Goal: Information Seeking & Learning: Find specific fact

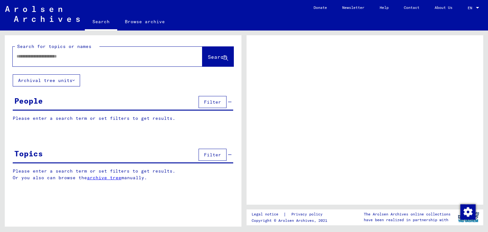
click at [84, 59] on input "text" at bounding box center [102, 56] width 171 height 7
paste input "********"
type input "********"
click at [224, 50] on button "Search" at bounding box center [217, 57] width 31 height 20
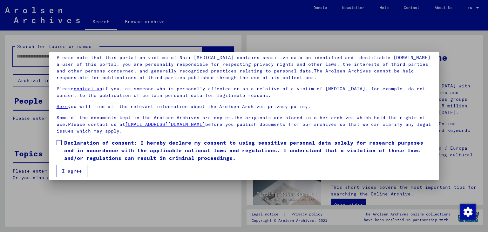
scroll to position [49, 0]
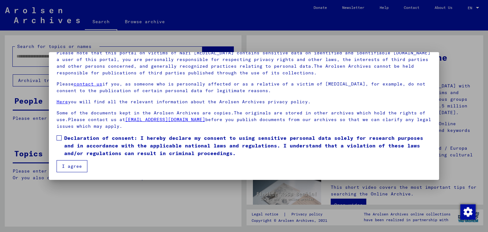
click at [64, 141] on span "Declaration of consent: I hereby declare my consent to using sensitive personal…" at bounding box center [248, 145] width 368 height 23
click at [72, 165] on button "I agree" at bounding box center [72, 166] width 31 height 12
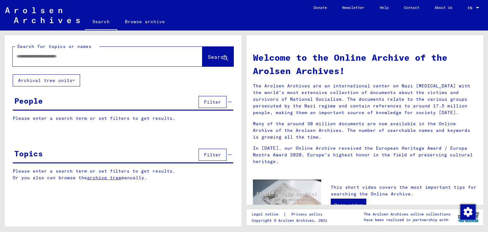
click at [124, 54] on input "text" at bounding box center [100, 56] width 167 height 7
paste input "********"
type input "********"
click at [216, 57] on span "Search" at bounding box center [217, 57] width 19 height 6
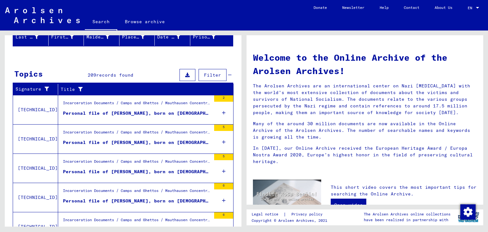
scroll to position [116, 0]
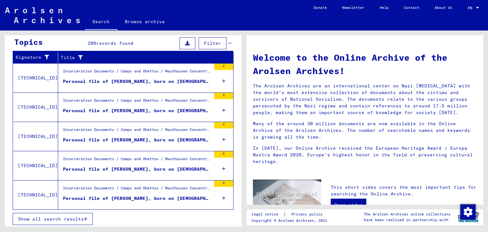
click at [84, 217] on icon "button" at bounding box center [85, 219] width 3 height 4
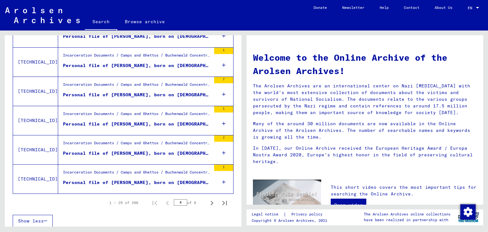
scroll to position [698, 0]
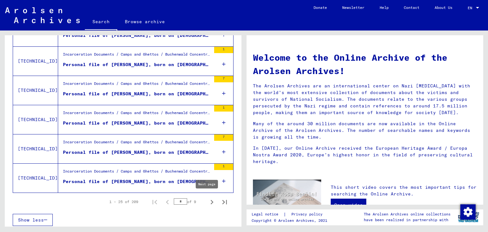
click at [208, 202] on icon "Next page" at bounding box center [212, 202] width 9 height 9
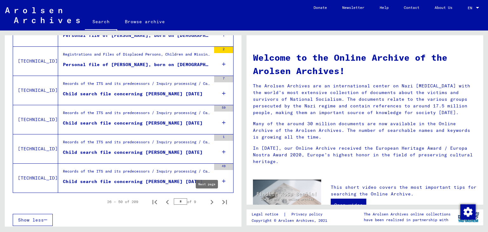
click at [208, 200] on icon "Next page" at bounding box center [212, 202] width 9 height 9
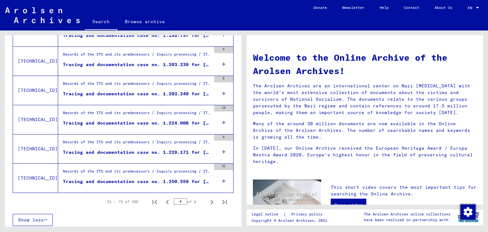
click at [208, 199] on icon "Next page" at bounding box center [212, 202] width 9 height 9
click at [208, 198] on icon "Next page" at bounding box center [212, 202] width 9 height 9
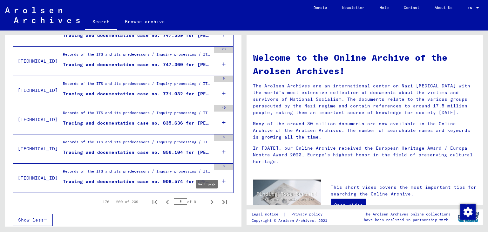
click at [208, 198] on icon "Next page" at bounding box center [212, 202] width 9 height 9
type input "*"
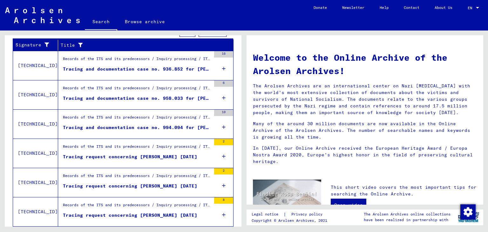
scroll to position [0, 0]
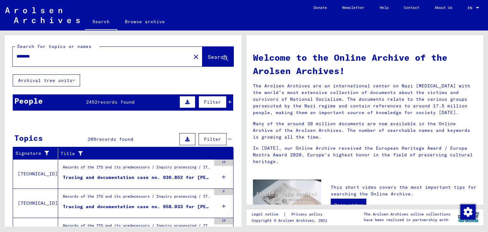
click at [117, 56] on input "********" at bounding box center [100, 56] width 167 height 7
type input "**********"
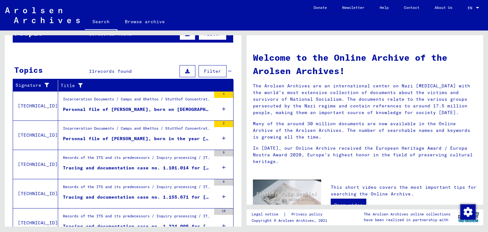
scroll to position [95, 0]
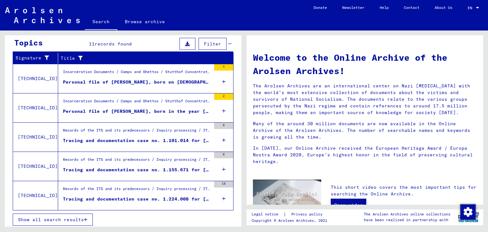
click at [75, 218] on span "Show all search results" at bounding box center [51, 220] width 66 height 6
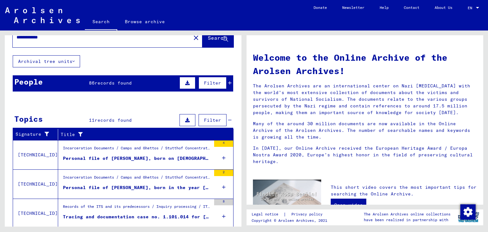
scroll to position [0, 0]
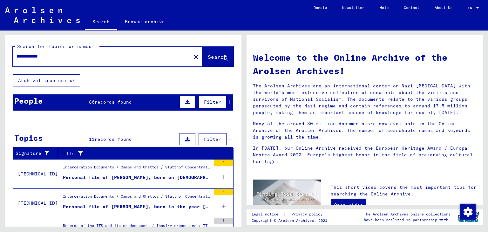
click at [228, 102] on icon at bounding box center [229, 102] width 3 height 4
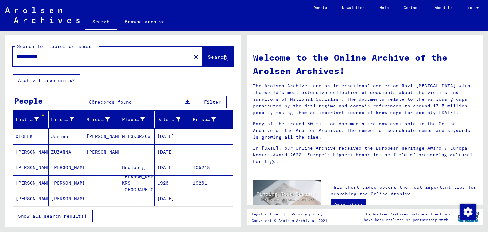
click at [56, 201] on mat-cell "[PERSON_NAME]" at bounding box center [67, 198] width 36 height 15
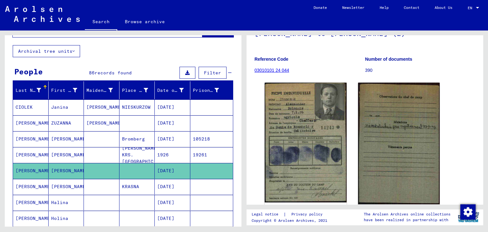
scroll to position [32, 0]
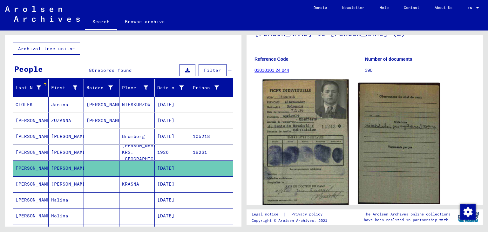
click at [293, 143] on img at bounding box center [306, 142] width 86 height 126
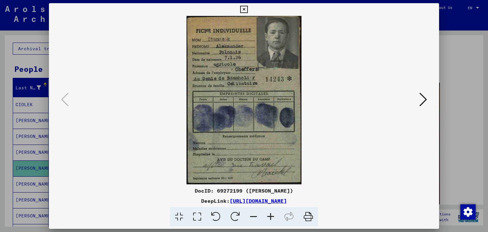
click at [418, 106] on button at bounding box center [423, 100] width 11 height 18
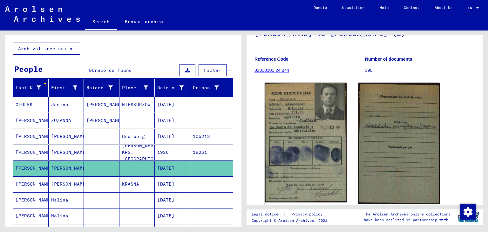
click at [93, 154] on mat-cell at bounding box center [102, 153] width 36 height 16
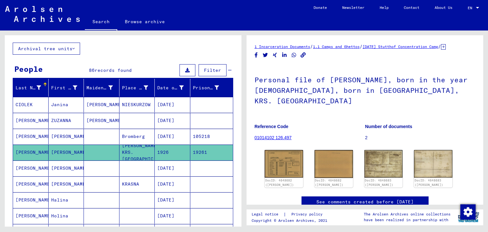
click at [136, 124] on mat-cell at bounding box center [137, 121] width 36 height 16
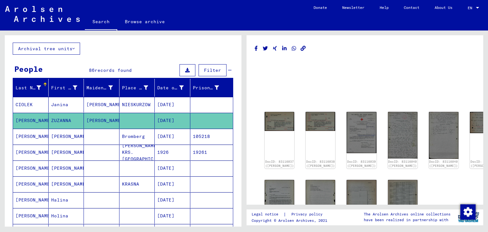
click at [130, 110] on mat-cell "NIESKURZOW" at bounding box center [137, 105] width 36 height 16
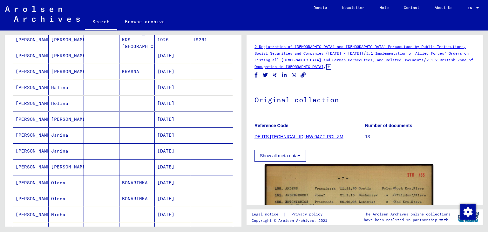
scroll to position [159, 0]
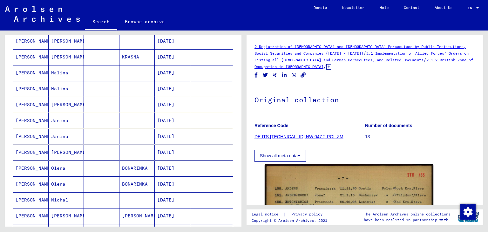
click at [170, 61] on mat-cell "[DATE]" at bounding box center [173, 57] width 36 height 16
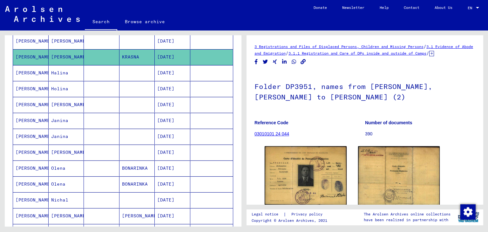
click at [106, 163] on mat-cell at bounding box center [102, 168] width 36 height 16
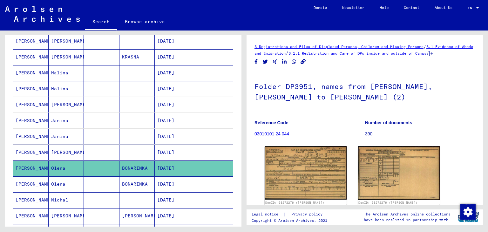
click at [191, 180] on mat-cell at bounding box center [211, 184] width 43 height 16
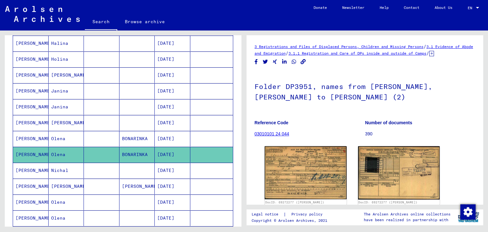
scroll to position [191, 0]
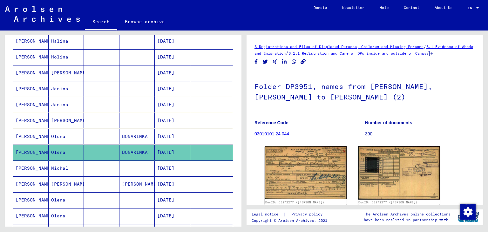
click at [172, 169] on mat-cell "[DATE]" at bounding box center [173, 168] width 36 height 16
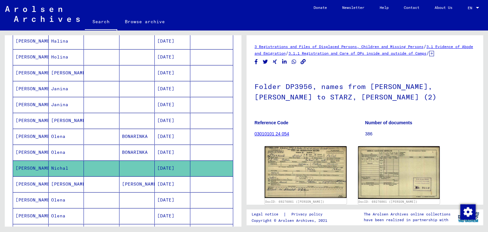
click at [184, 178] on mat-cell "[DATE]" at bounding box center [173, 184] width 36 height 16
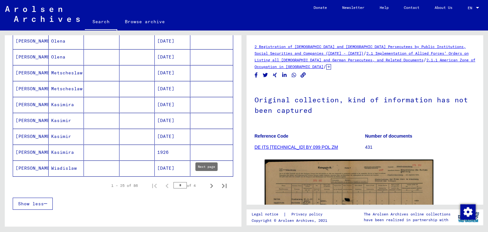
click at [211, 185] on icon "Next page" at bounding box center [211, 185] width 9 height 9
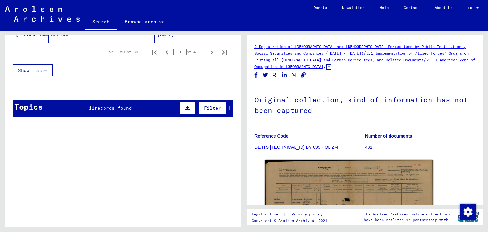
scroll to position [445, 0]
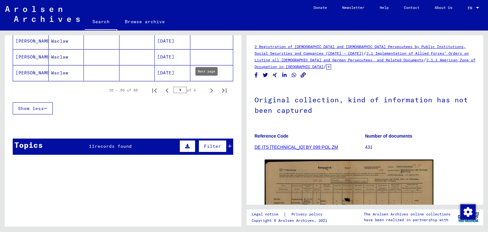
click at [210, 88] on icon "Next page" at bounding box center [211, 90] width 3 height 4
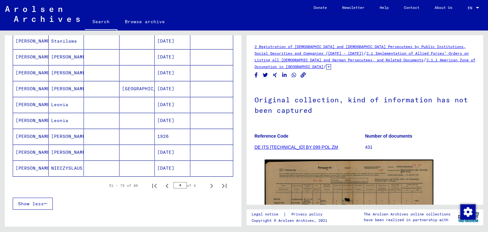
scroll to position [350, 0]
click at [165, 134] on mat-cell "1926" at bounding box center [173, 137] width 36 height 16
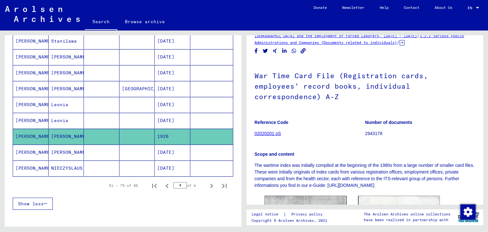
scroll to position [127, 0]
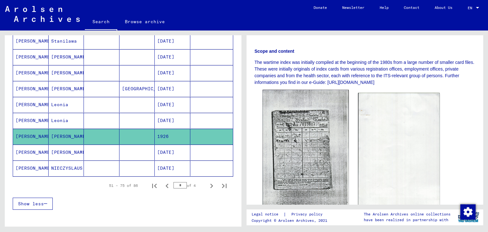
click at [290, 130] on img at bounding box center [306, 151] width 86 height 122
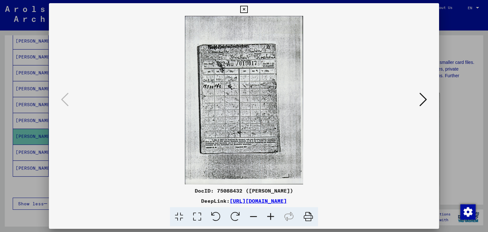
click at [460, 87] on div at bounding box center [244, 116] width 488 height 232
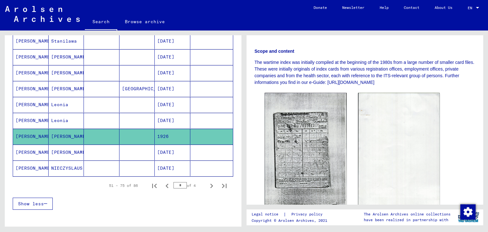
click at [106, 125] on mat-cell at bounding box center [102, 121] width 36 height 16
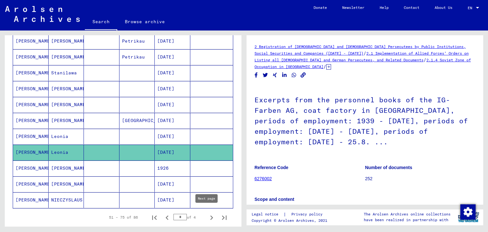
click at [207, 215] on icon "Next page" at bounding box center [211, 217] width 9 height 9
type input "*"
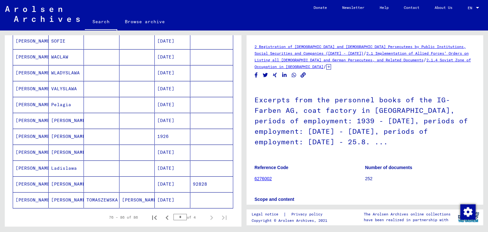
scroll to position [28, 0]
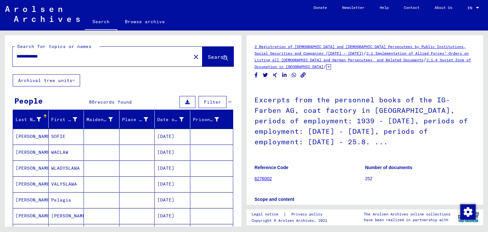
drag, startPoint x: 53, startPoint y: 57, endPoint x: 50, endPoint y: 58, distance: 3.4
click at [50, 58] on input "**********" at bounding box center [102, 56] width 171 height 7
type input "**********"
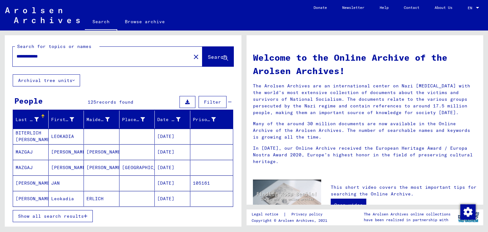
click at [63, 215] on span "Show all search results" at bounding box center [51, 216] width 66 height 6
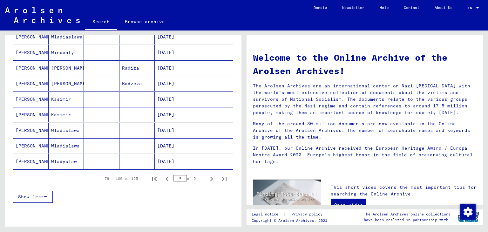
scroll to position [350, 0]
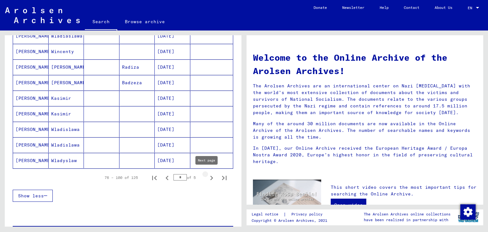
click at [207, 176] on icon "Next page" at bounding box center [211, 178] width 9 height 9
type input "*"
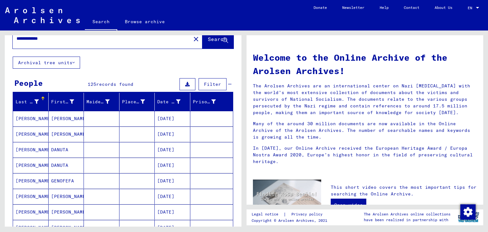
scroll to position [0, 0]
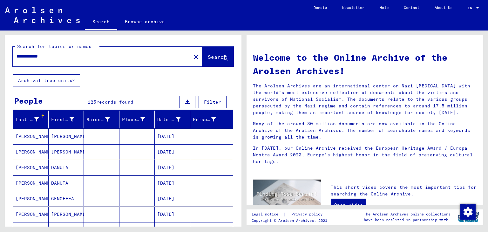
drag, startPoint x: 79, startPoint y: 58, endPoint x: 41, endPoint y: 55, distance: 37.9
click at [41, 55] on input "**********" at bounding box center [100, 56] width 167 height 7
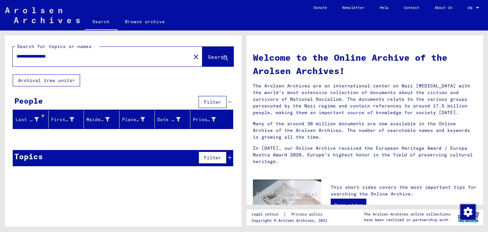
click at [231, 155] on icon at bounding box center [229, 157] width 3 height 4
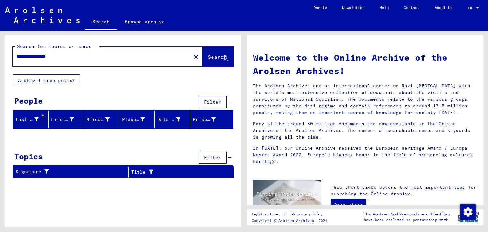
click at [160, 134] on div at bounding box center [123, 138] width 237 height 8
drag, startPoint x: 83, startPoint y: 65, endPoint x: 75, endPoint y: 63, distance: 7.9
click at [75, 63] on div "**********" at bounding box center [123, 54] width 237 height 39
drag, startPoint x: 65, startPoint y: 56, endPoint x: 55, endPoint y: 56, distance: 9.9
click at [55, 56] on input "**********" at bounding box center [100, 56] width 167 height 7
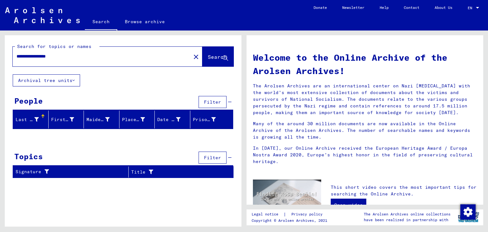
type input "**********"
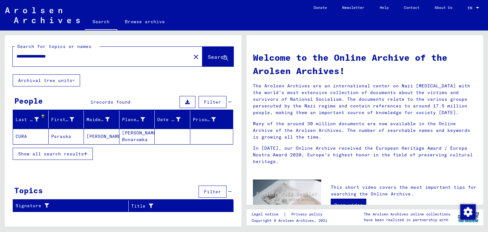
click at [85, 139] on mat-cell "[PERSON_NAME]" at bounding box center [102, 136] width 36 height 15
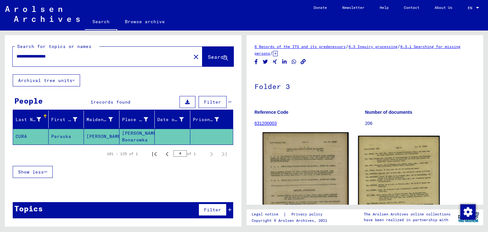
click at [294, 167] on img at bounding box center [306, 201] width 86 height 138
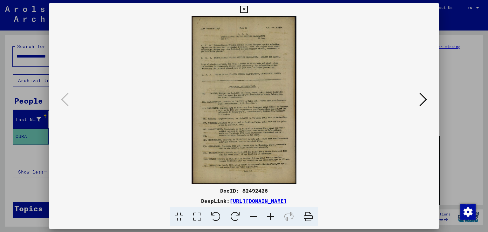
click at [238, 66] on img at bounding box center [244, 100] width 347 height 168
click at [273, 215] on icon at bounding box center [270, 216] width 17 height 19
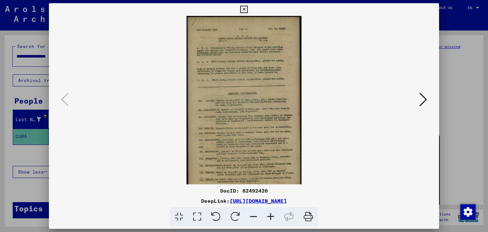
click at [273, 215] on icon at bounding box center [270, 216] width 17 height 19
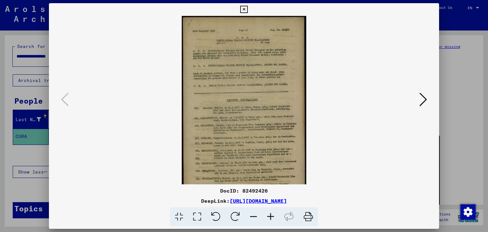
click at [273, 215] on icon at bounding box center [270, 216] width 17 height 19
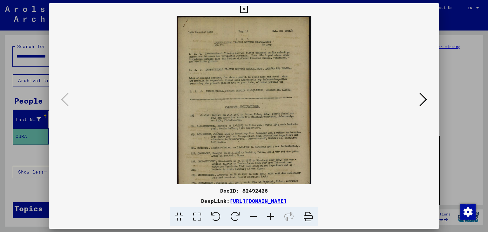
click at [273, 215] on icon at bounding box center [270, 216] width 17 height 19
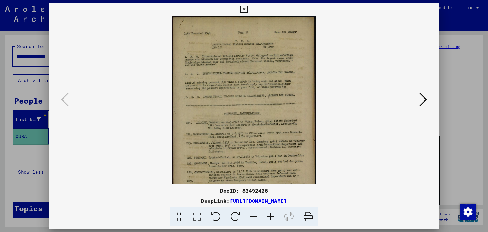
click at [273, 215] on icon at bounding box center [270, 216] width 17 height 19
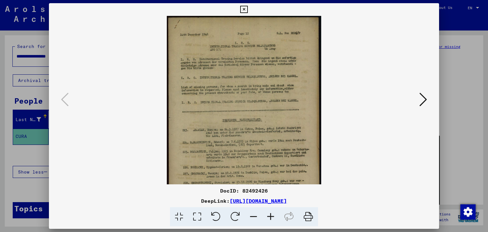
click at [273, 215] on icon at bounding box center [270, 216] width 17 height 19
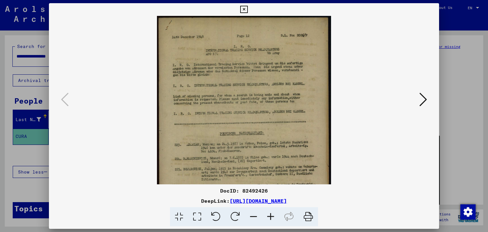
click at [273, 215] on icon at bounding box center [270, 216] width 17 height 19
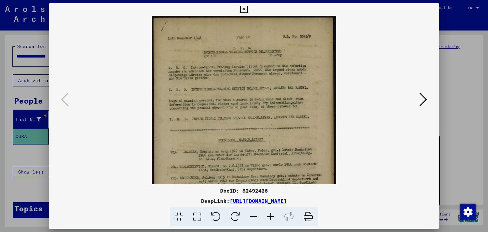
click at [272, 215] on icon at bounding box center [270, 216] width 17 height 19
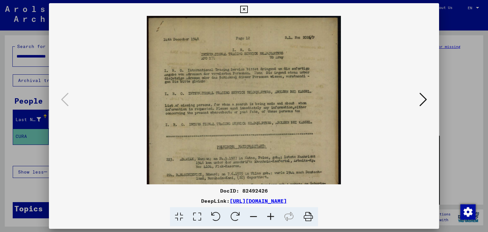
click at [272, 215] on icon at bounding box center [270, 216] width 17 height 19
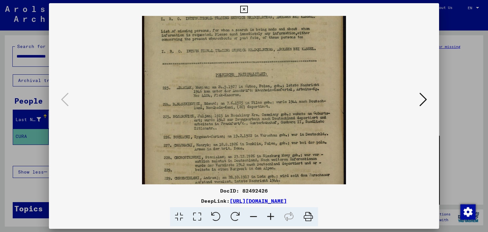
drag, startPoint x: 255, startPoint y: 141, endPoint x: 245, endPoint y: 61, distance: 80.7
click at [245, 62] on img at bounding box center [244, 100] width 204 height 327
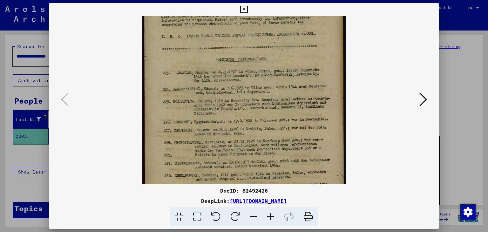
drag, startPoint x: 235, startPoint y: 133, endPoint x: 232, endPoint y: 118, distance: 14.9
click at [232, 119] on img at bounding box center [244, 85] width 204 height 327
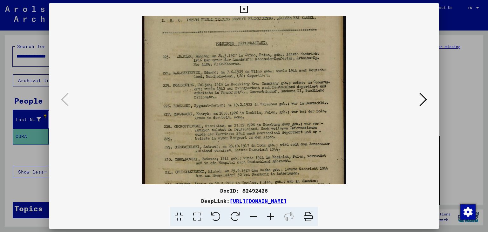
scroll to position [111, 0]
drag, startPoint x: 230, startPoint y: 115, endPoint x: 230, endPoint y: 99, distance: 15.9
click at [230, 99] on img at bounding box center [244, 68] width 204 height 327
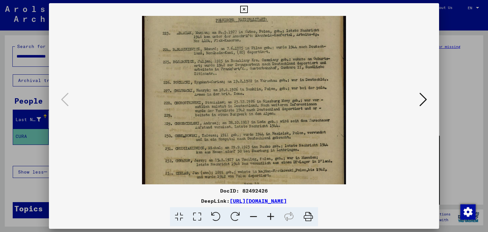
scroll to position [138, 0]
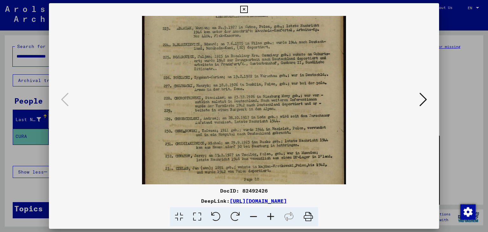
drag, startPoint x: 234, startPoint y: 130, endPoint x: 231, endPoint y: 103, distance: 27.1
click at [231, 103] on img at bounding box center [244, 41] width 204 height 327
click at [406, 108] on div at bounding box center [244, 100] width 347 height 168
click at [424, 99] on icon at bounding box center [423, 99] width 8 height 15
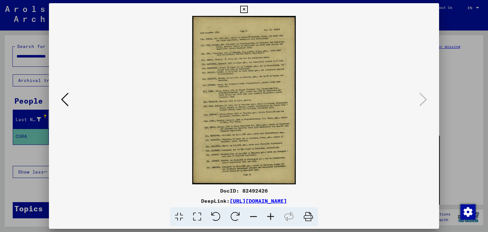
scroll to position [0, 0]
click at [215, 83] on img at bounding box center [244, 100] width 104 height 168
click at [268, 216] on icon at bounding box center [270, 216] width 17 height 19
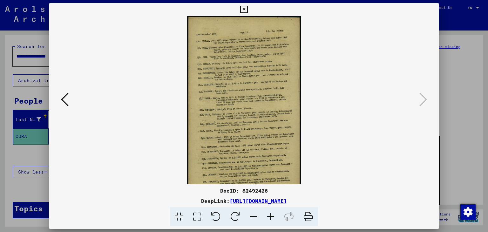
click at [268, 215] on icon at bounding box center [270, 216] width 17 height 19
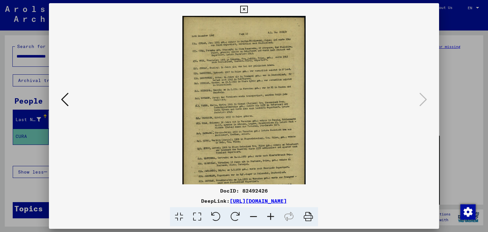
click at [268, 215] on icon at bounding box center [270, 216] width 17 height 19
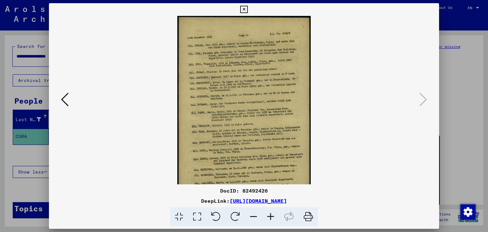
click at [268, 215] on icon at bounding box center [270, 216] width 17 height 19
click at [267, 215] on icon at bounding box center [270, 216] width 17 height 19
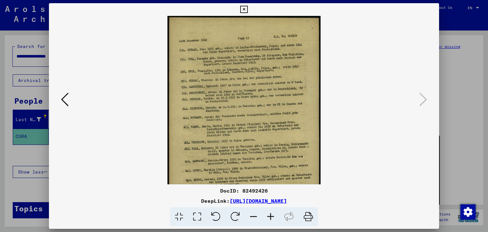
click at [267, 215] on icon at bounding box center [270, 216] width 17 height 19
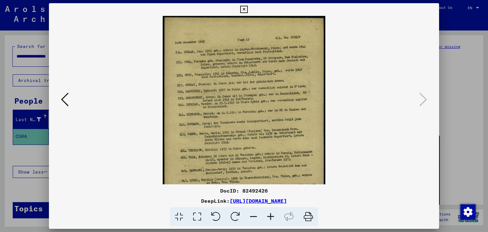
click at [268, 215] on icon at bounding box center [270, 216] width 17 height 19
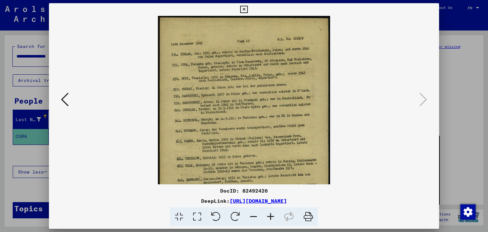
click at [268, 215] on icon at bounding box center [270, 216] width 17 height 19
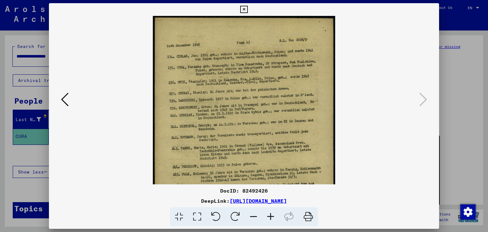
click at [268, 215] on icon at bounding box center [270, 216] width 17 height 19
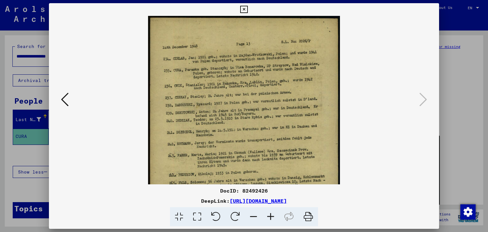
click at [268, 215] on icon at bounding box center [270, 216] width 17 height 19
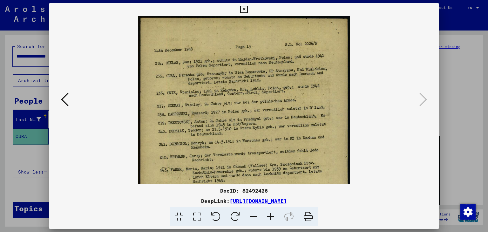
click at [268, 215] on icon at bounding box center [270, 216] width 17 height 19
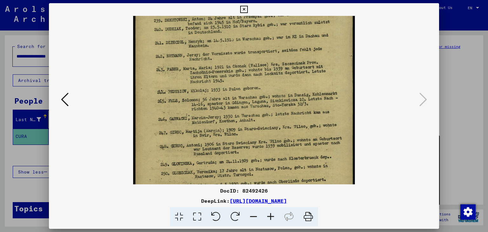
drag, startPoint x: 215, startPoint y: 143, endPoint x: 213, endPoint y: 35, distance: 108.1
click at [213, 35] on img at bounding box center [244, 87] width 222 height 359
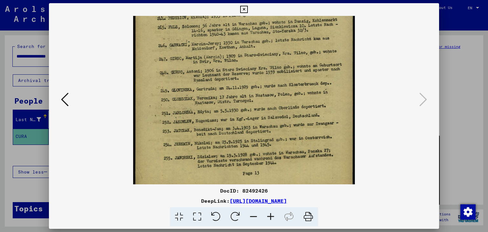
scroll to position [181, 0]
click at [211, 91] on img at bounding box center [244, 13] width 222 height 359
click at [427, 47] on div at bounding box center [244, 100] width 391 height 168
